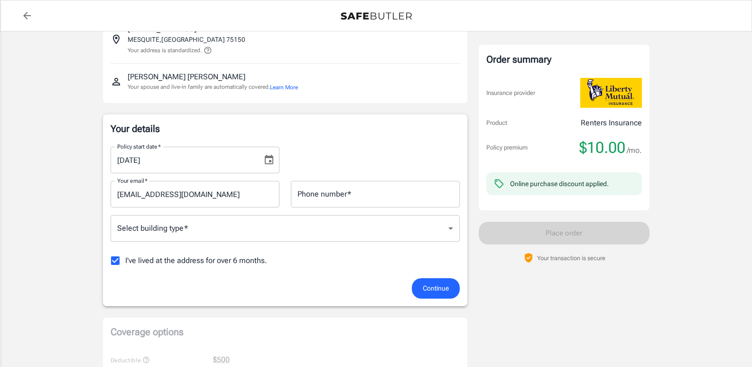
scroll to position [95, 0]
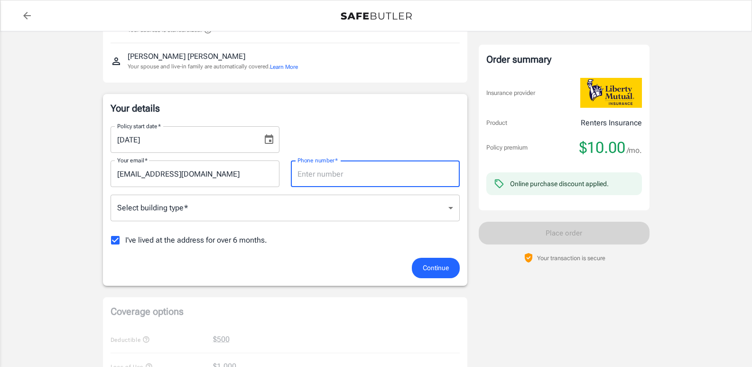
click at [369, 172] on input "Phone number   *" at bounding box center [375, 173] width 169 height 27
type input "4693347508"
click at [446, 206] on body "Policy premium $ 10.00 /mo Liberty Mutual Renters Insurance [STREET_ADDRESS] Yo…" at bounding box center [376, 371] width 752 height 932
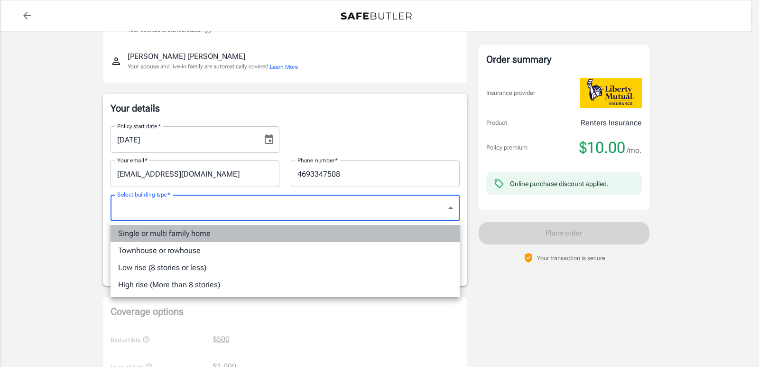
click at [201, 231] on li "Single or multi family home" at bounding box center [285, 233] width 349 height 17
type input "singlefamily"
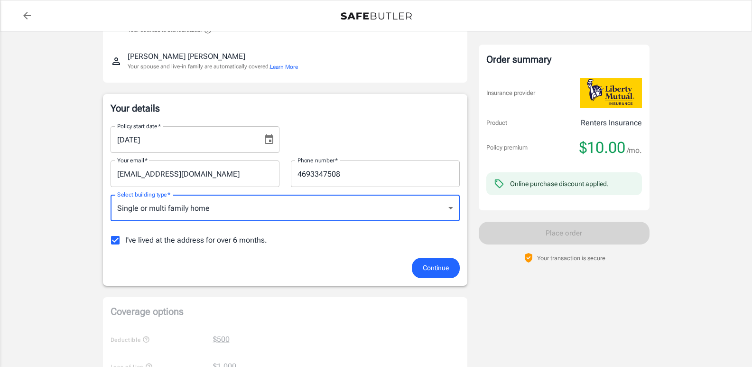
click at [424, 262] on span "Continue" at bounding box center [436, 268] width 26 height 12
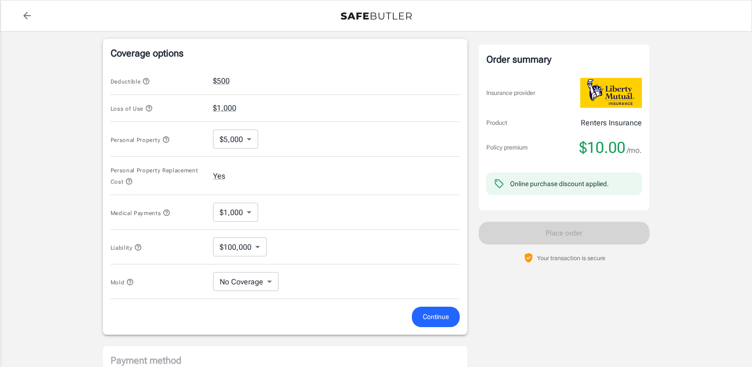
scroll to position [365, 0]
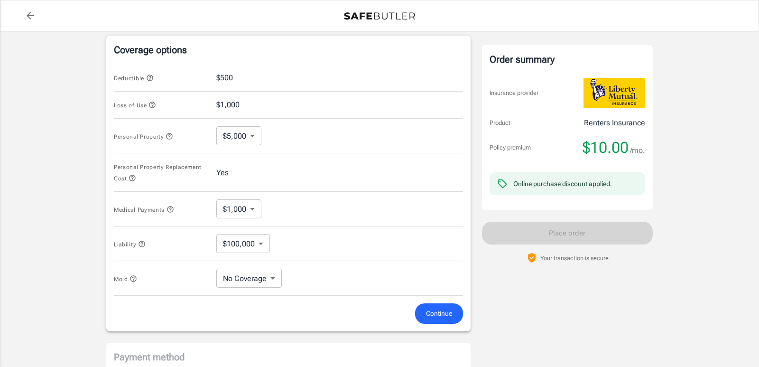
click at [250, 204] on body "Policy premium $ 10.00 /mo Liberty Mutual Renters Insurance [STREET_ADDRESS] Yo…" at bounding box center [379, 105] width 759 height 940
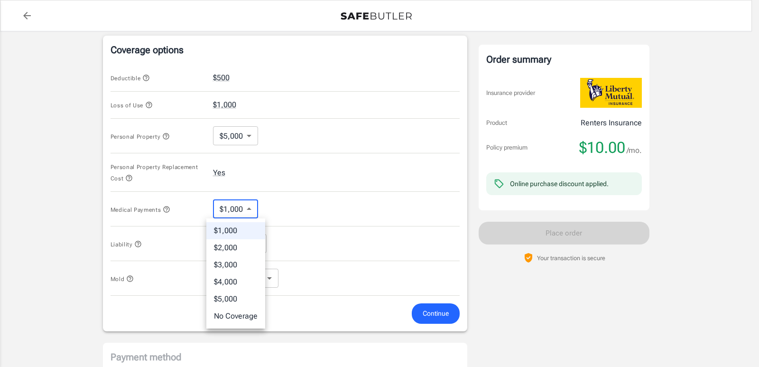
click at [246, 311] on li "No Coverage" at bounding box center [235, 315] width 59 height 17
type input "No Coverage"
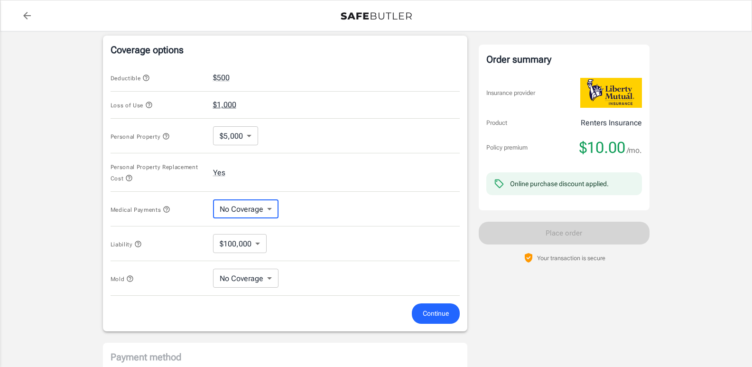
click at [233, 101] on button "$1,000" at bounding box center [224, 104] width 23 height 11
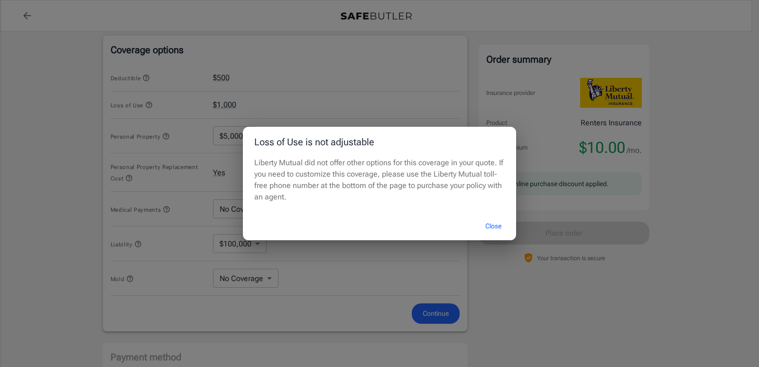
click at [494, 222] on button "Close" at bounding box center [493, 226] width 38 height 20
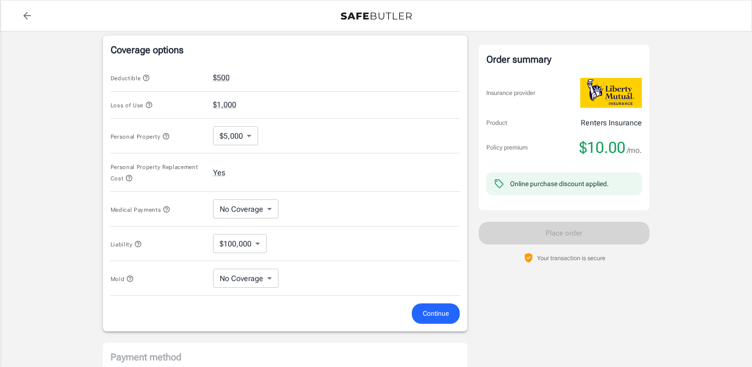
click at [251, 132] on body "Policy premium $ 10.00 /mo Liberty Mutual Renters Insurance [STREET_ADDRESS] Yo…" at bounding box center [376, 105] width 752 height 940
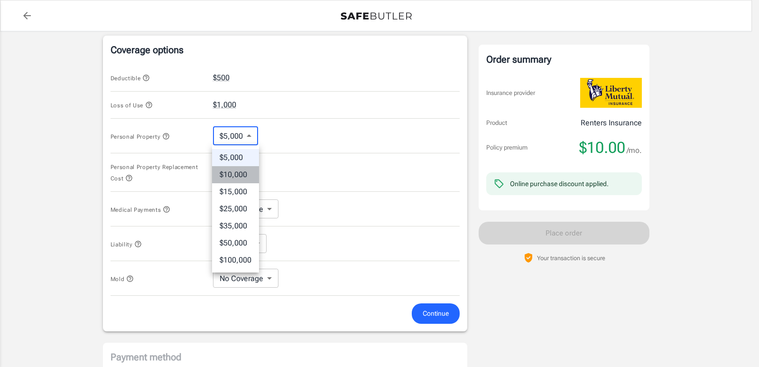
click at [242, 171] on li "$10,000" at bounding box center [235, 174] width 47 height 17
type input "10000"
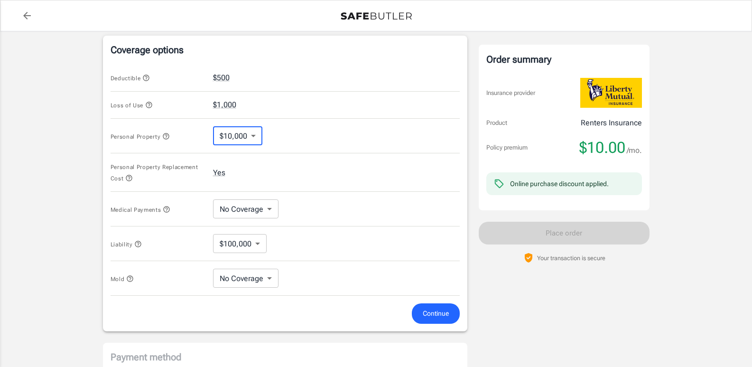
click at [424, 306] on button "Continue" at bounding box center [436, 313] width 48 height 20
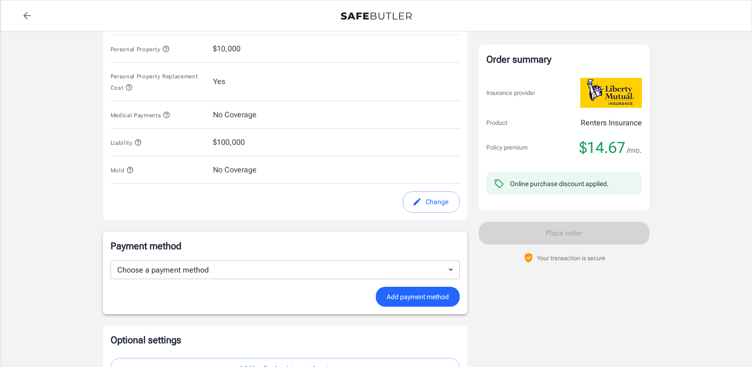
scroll to position [451, 0]
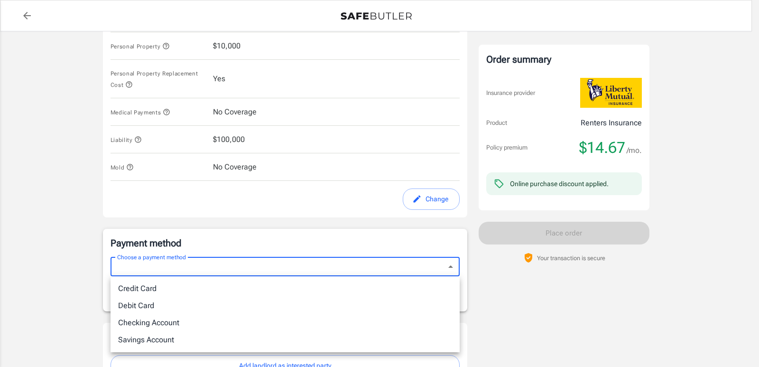
click at [451, 264] on body "Policy premium $ 14.67 /mo Liberty Mutual Renters Insurance [STREET_ADDRESS] Yo…" at bounding box center [379, 5] width 759 height 913
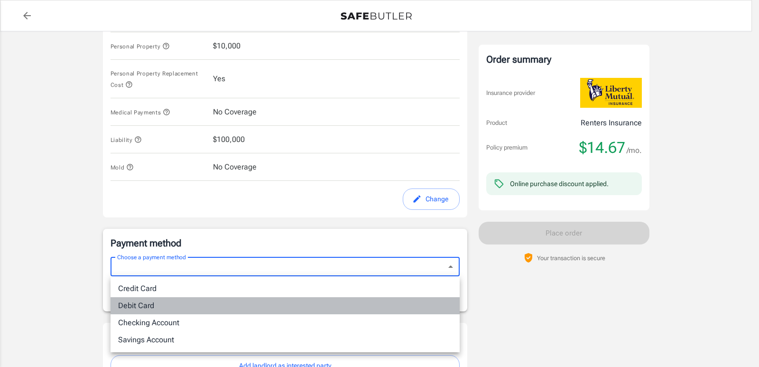
click at [265, 301] on li "Debit Card" at bounding box center [285, 305] width 349 height 17
type input "debit"
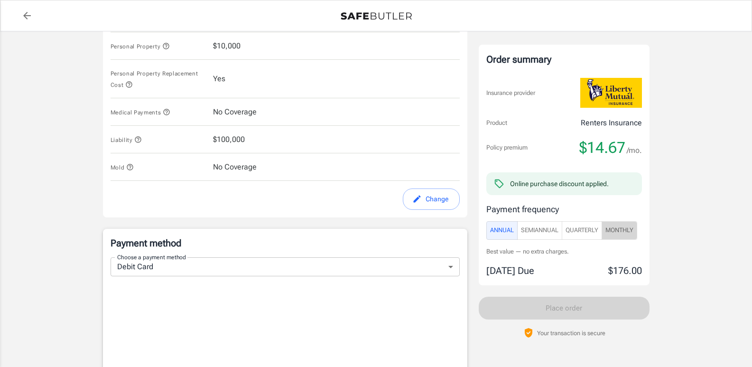
click at [628, 228] on span "Monthly" at bounding box center [619, 230] width 28 height 11
click at [534, 228] on span "SemiAnnual" at bounding box center [539, 230] width 37 height 11
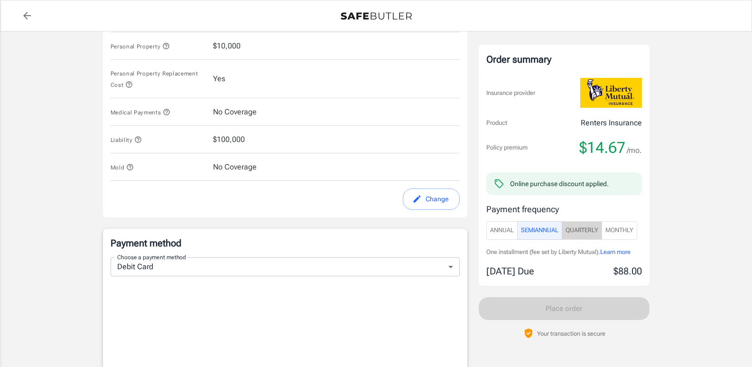
click at [589, 225] on span "Quarterly" at bounding box center [581, 230] width 33 height 11
click at [616, 225] on span "Monthly" at bounding box center [619, 230] width 28 height 11
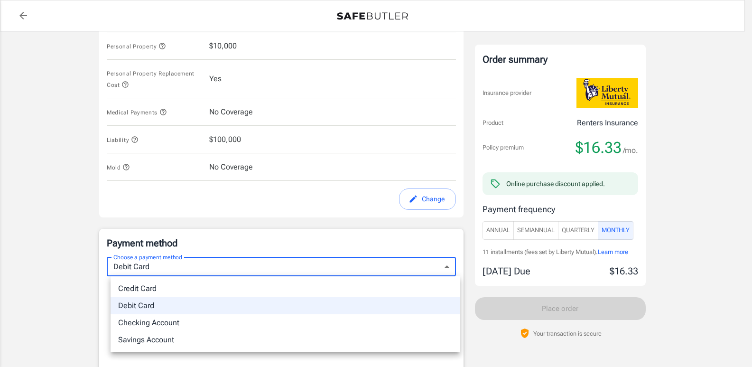
click at [450, 265] on body "Policy premium $ 16.33 /mo Liberty Mutual Renters Insurance [STREET_ADDRESS] Yo…" at bounding box center [376, 125] width 752 height 1153
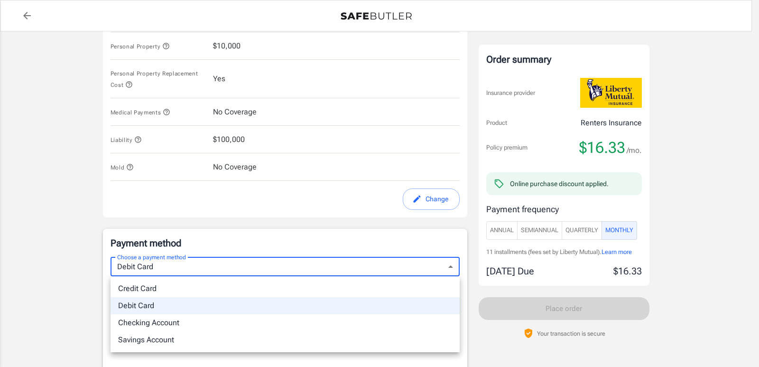
click at [176, 266] on div at bounding box center [379, 183] width 759 height 367
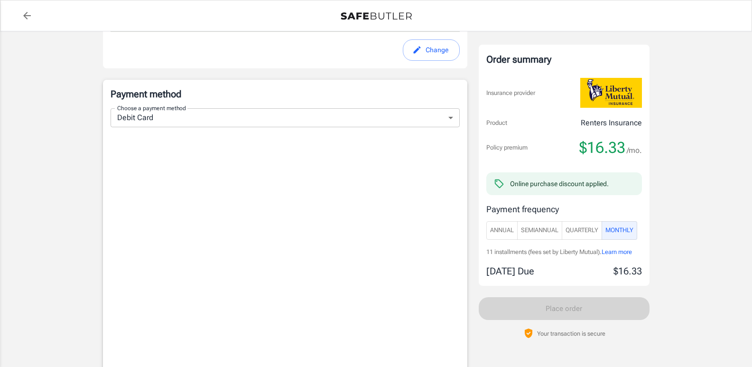
scroll to position [787, 0]
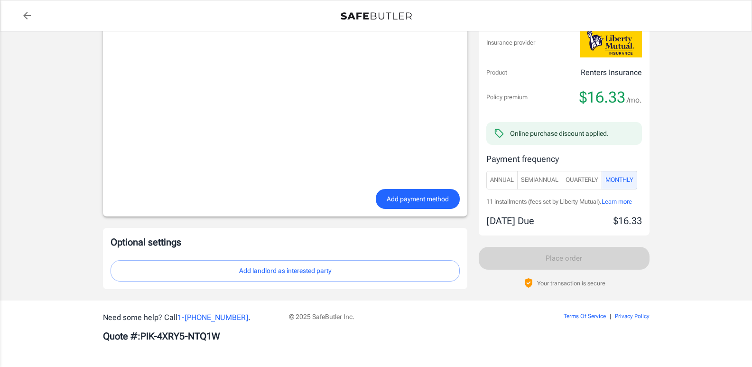
click at [339, 268] on button "Add landlord as interested party" at bounding box center [285, 270] width 349 height 21
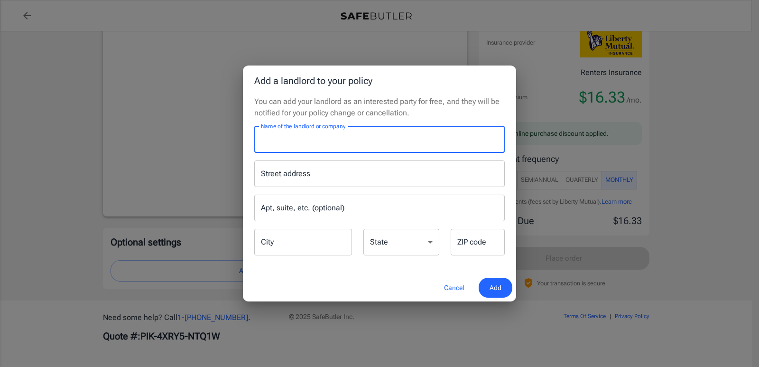
click at [375, 138] on input "Name of the landlord or company" at bounding box center [379, 139] width 250 height 27
type input "Pines of [GEOGRAPHIC_DATA] Apartments"
click at [377, 173] on input "Street address" at bounding box center [380, 174] width 242 height 18
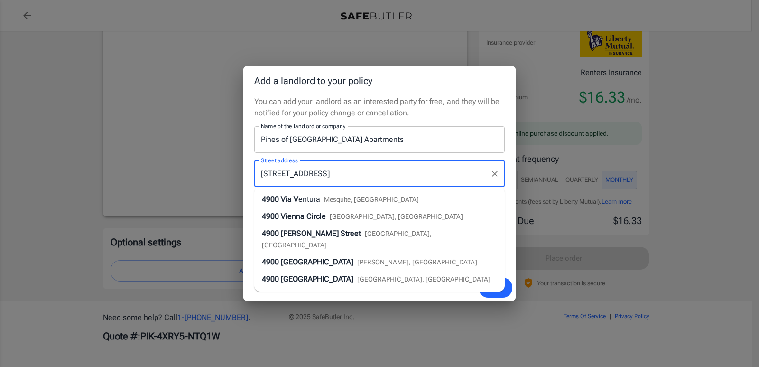
type input "[STREET_ADDRESS]"
type input "MESQUITE"
type input "75150"
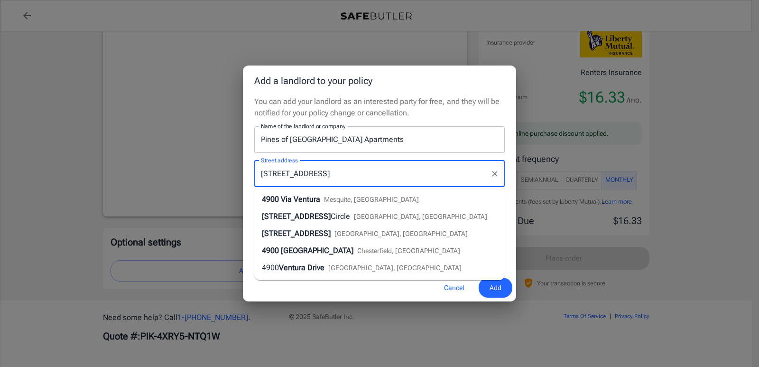
click at [316, 193] on li "[STREET_ADDRESS]" at bounding box center [379, 199] width 250 height 17
type input "Mesquite"
select select "[GEOGRAPHIC_DATA]"
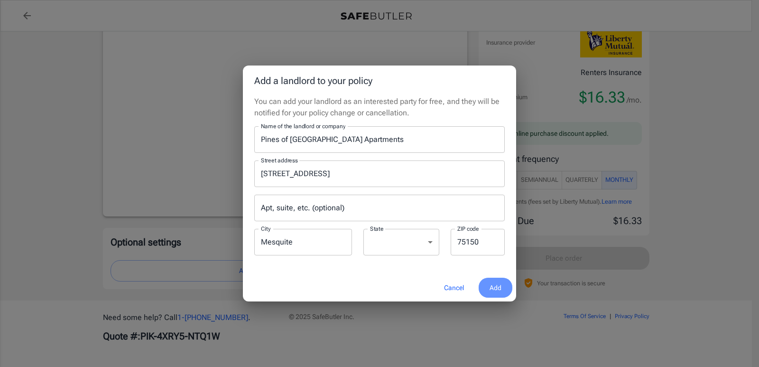
click at [496, 284] on span "Add" at bounding box center [496, 288] width 12 height 12
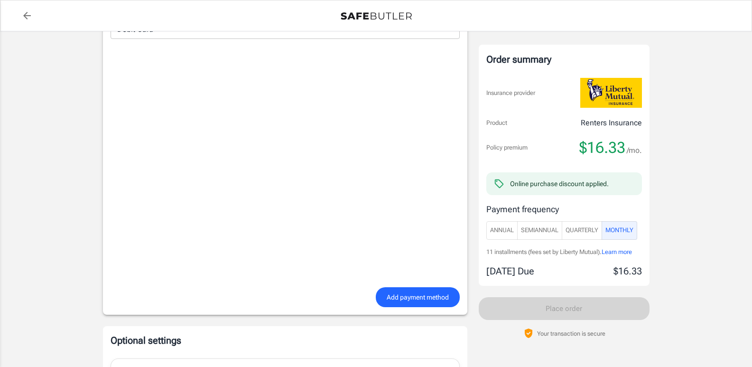
scroll to position [675, 0]
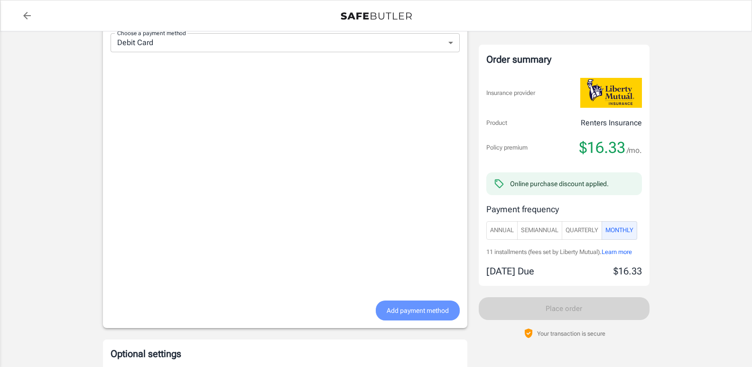
click at [406, 309] on span "Add payment method" at bounding box center [418, 311] width 62 height 12
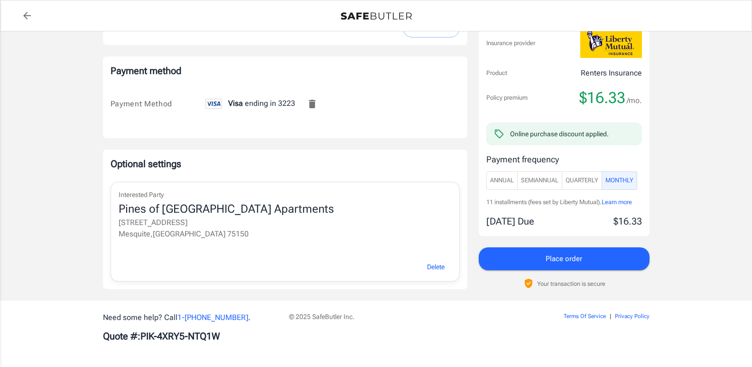
scroll to position [481, 0]
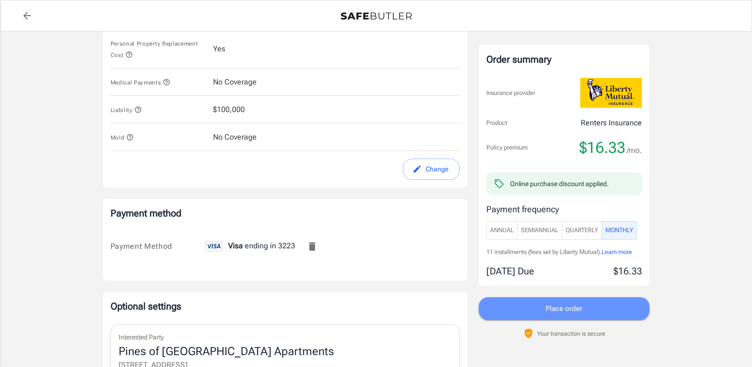
click at [507, 311] on button "Place order" at bounding box center [564, 308] width 171 height 23
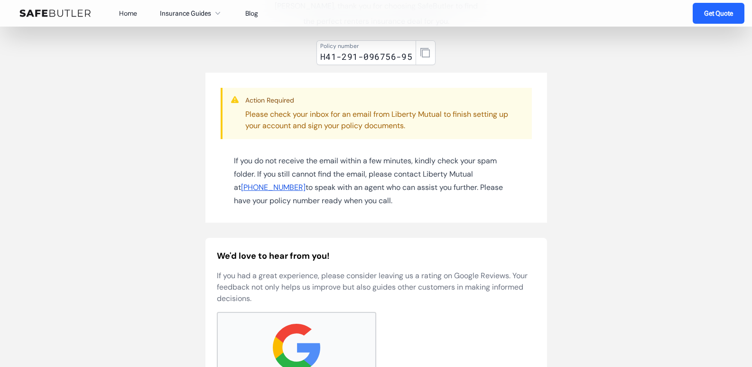
scroll to position [95, 0]
